Goal: Check status

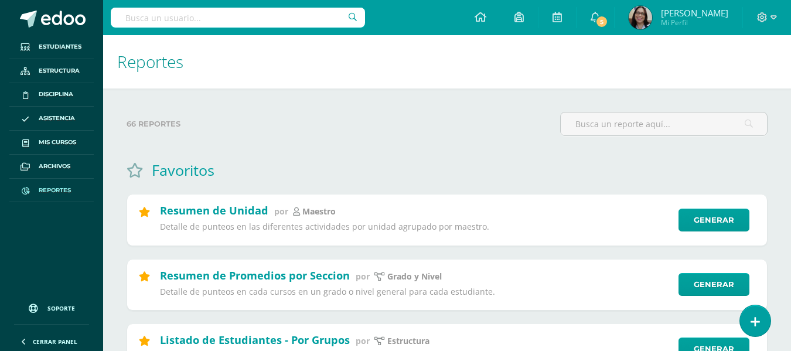
select select "2"
select select "Unidad 3"
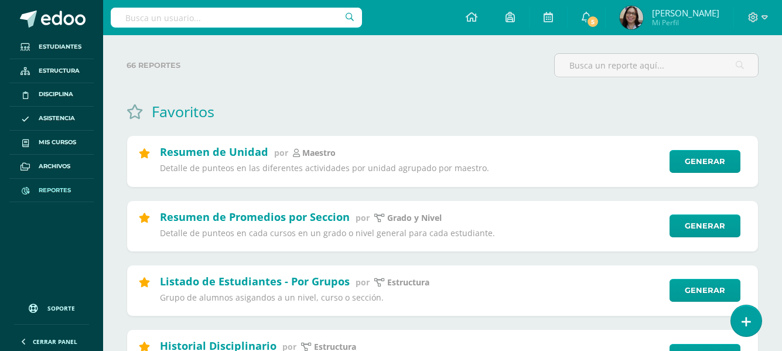
click at [186, 16] on input "text" at bounding box center [236, 18] width 251 height 20
type input "jose pablo menchu"
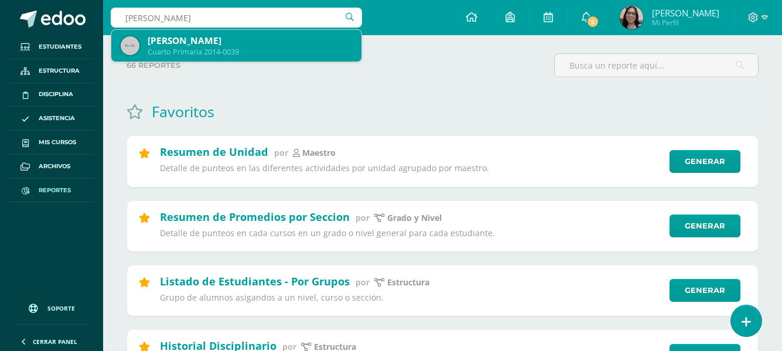
click at [214, 43] on div "Jose Pablo Menchú Pérez" at bounding box center [250, 41] width 205 height 12
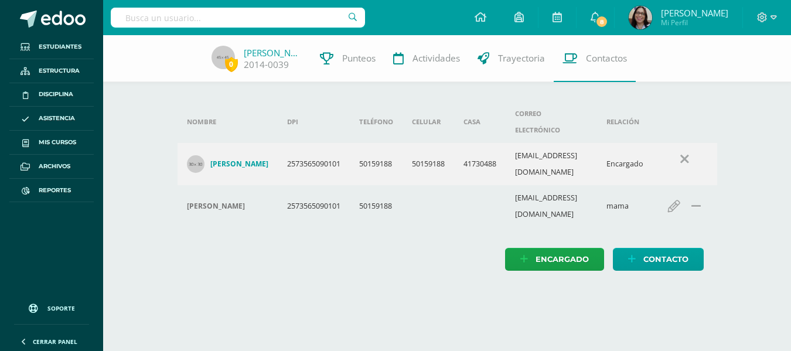
click at [619, 294] on html "Estudiantes Estructura Disciplina Asistencia Mis cursos Archivos Reportes Sopor…" at bounding box center [395, 147] width 791 height 294
click at [53, 120] on span "Asistencia" at bounding box center [57, 118] width 36 height 9
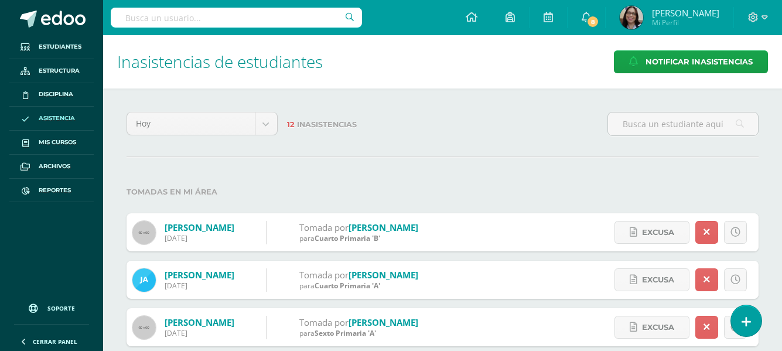
drag, startPoint x: 638, startPoint y: 179, endPoint x: 612, endPoint y: 179, distance: 25.8
